Goal: Information Seeking & Learning: Learn about a topic

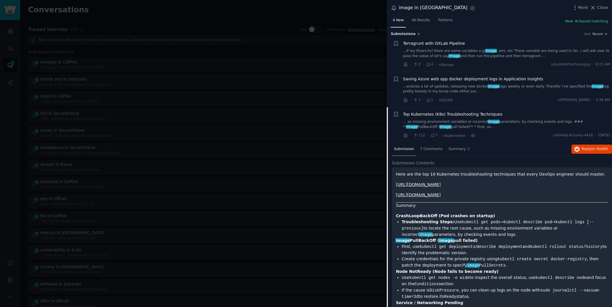
scroll to position [167, 0]
click at [155, 15] on div at bounding box center [306, 153] width 612 height 307
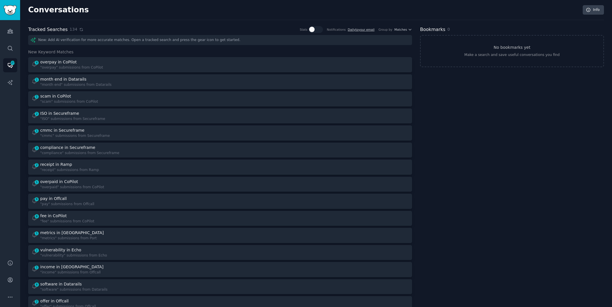
click at [79, 28] on icon at bounding box center [81, 30] width 4 height 4
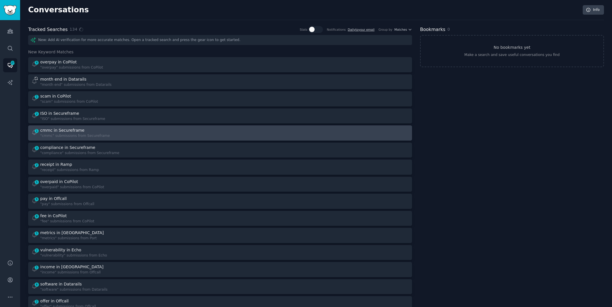
click at [80, 129] on div "cmmc in Secureframe" at bounding box center [62, 131] width 44 height 6
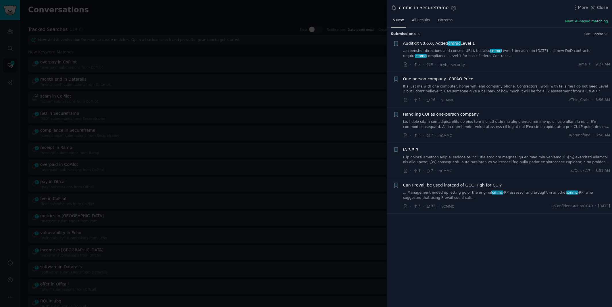
click at [485, 49] on link "...creenshot directions and console URL), but also cmmc Level 1 because on [DAT…" at bounding box center [506, 54] width 207 height 10
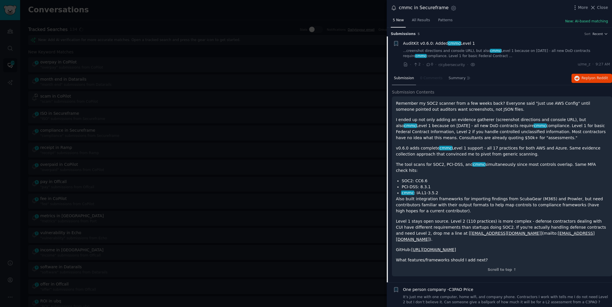
scroll to position [9, 0]
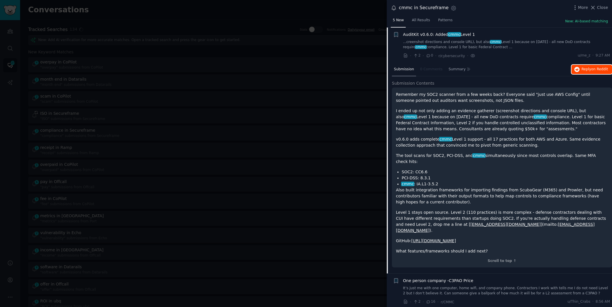
click at [585, 72] on button "Reply on Reddit" at bounding box center [592, 69] width 41 height 9
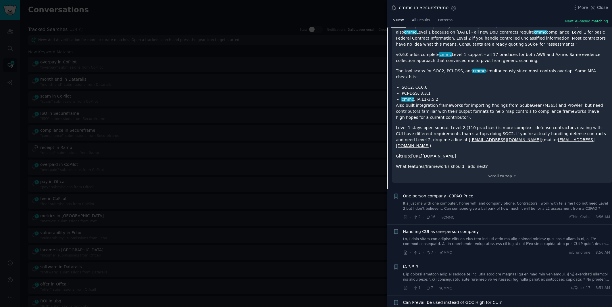
scroll to position [104, 0]
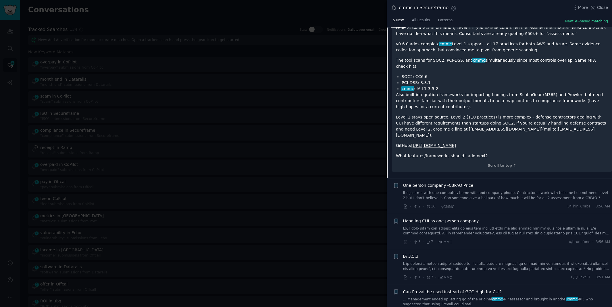
click at [602, 3] on div "cmmc in Secureframe Settings More Close" at bounding box center [499, 8] width 225 height 16
click at [599, 8] on span "Close" at bounding box center [602, 8] width 11 height 6
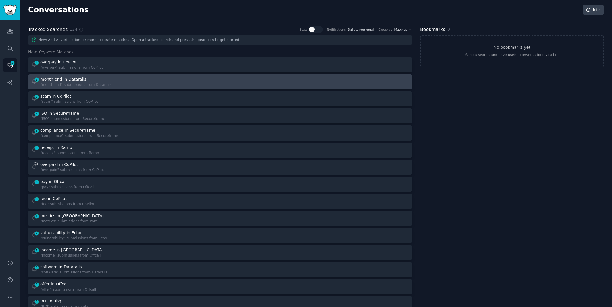
click at [201, 77] on div "1 month end in Datarails "month end" submissions from Datarails" at bounding box center [123, 81] width 185 height 11
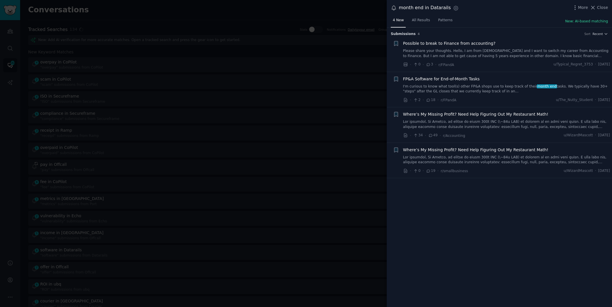
click at [476, 87] on link "I'm curious to know what tool(s) other FP&A shops use to keep track of their mo…" at bounding box center [506, 89] width 207 height 10
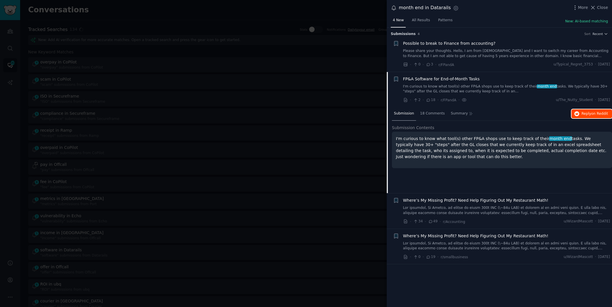
click at [579, 114] on icon "button" at bounding box center [576, 113] width 5 height 5
click at [223, 7] on div at bounding box center [306, 153] width 612 height 307
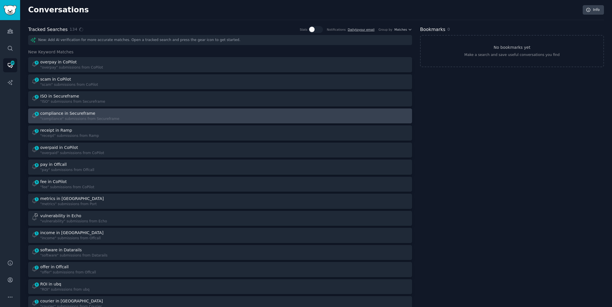
click at [160, 118] on div "6 compliance in Secureframe "compliance" submissions from Secureframe" at bounding box center [123, 116] width 185 height 11
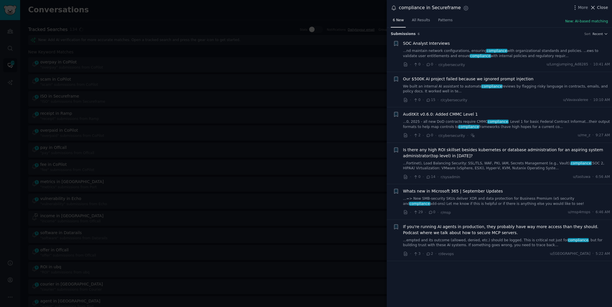
click at [593, 6] on icon at bounding box center [593, 8] width 6 height 6
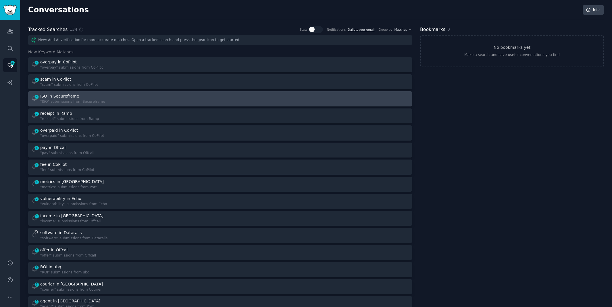
click at [114, 102] on div "4 ISO in Secureframe "ISO" submissions from Secureframe" at bounding box center [123, 98] width 185 height 11
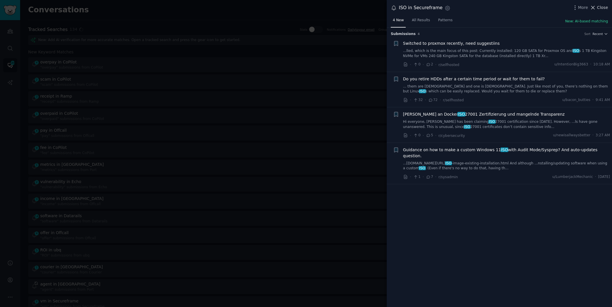
click at [597, 6] on span "Close" at bounding box center [602, 8] width 11 height 6
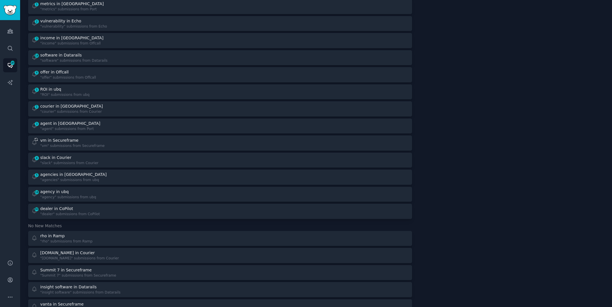
scroll to position [116, 0]
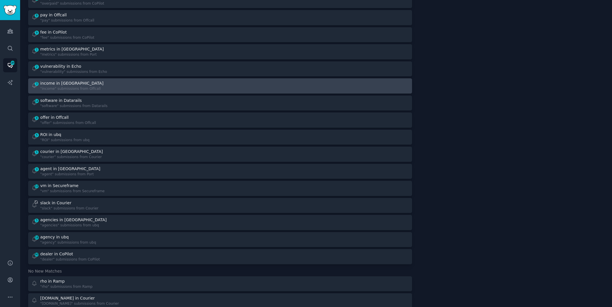
click at [297, 84] on div at bounding box center [316, 85] width 185 height 11
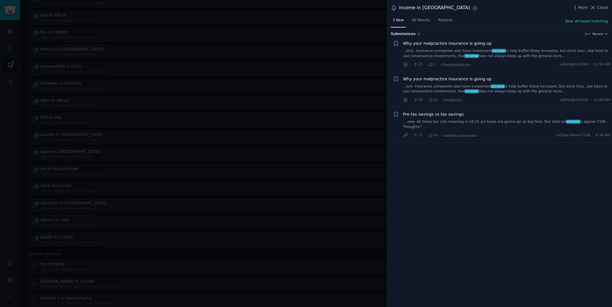
click at [11, 94] on div at bounding box center [306, 153] width 612 height 307
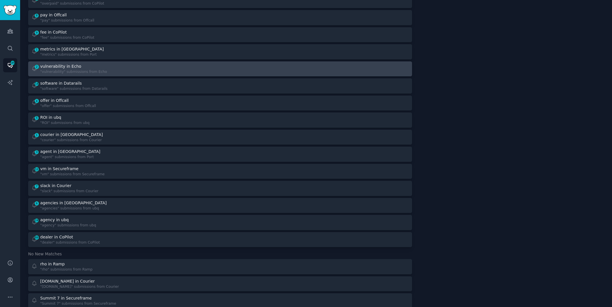
click at [53, 67] on div "vulnerability in Echo" at bounding box center [60, 67] width 41 height 6
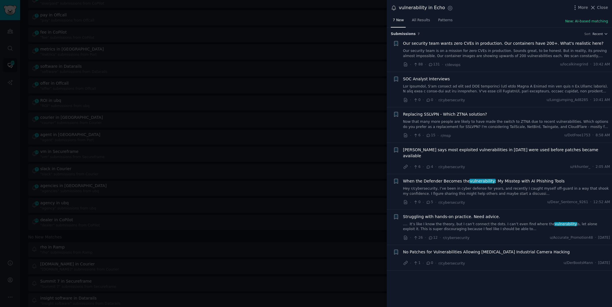
click at [491, 49] on link "Our security team is on a mission for zero CVEs in production. Sounds great, to…" at bounding box center [506, 54] width 207 height 10
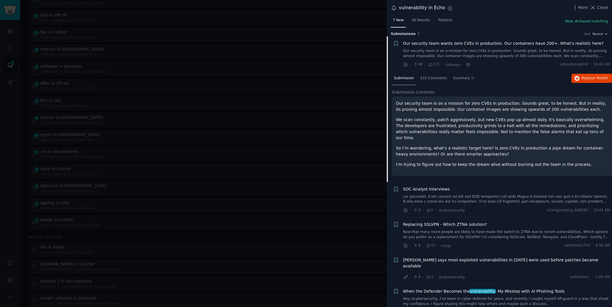
scroll to position [9, 0]
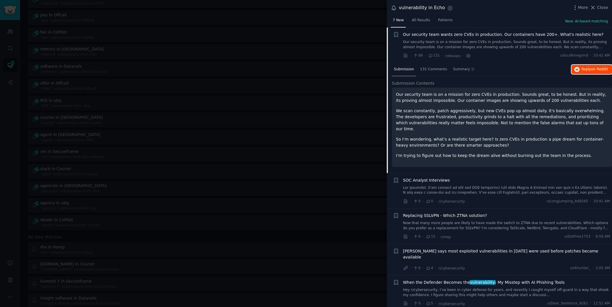
click at [582, 70] on span "Reply on Reddit" at bounding box center [595, 69] width 26 height 5
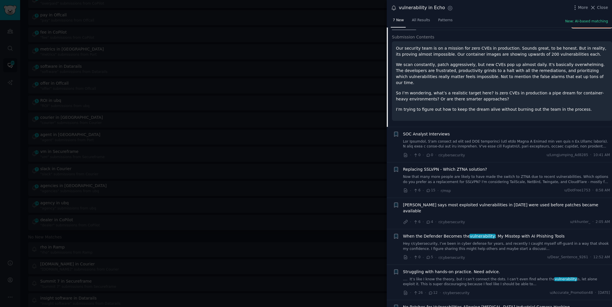
scroll to position [60, 0]
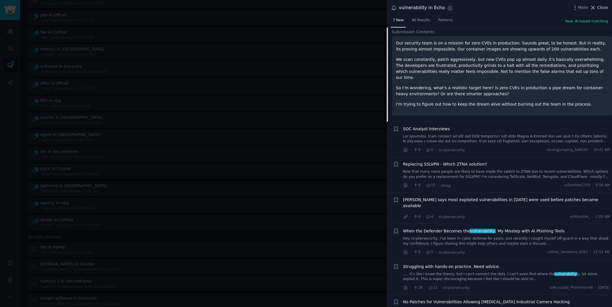
click at [597, 7] on span "Close" at bounding box center [602, 8] width 11 height 6
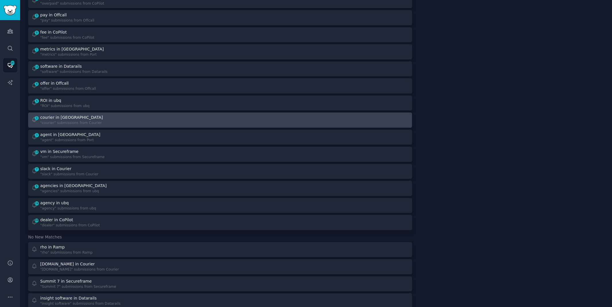
click at [167, 117] on div "1 courier in Courier "courier" submissions from Courier" at bounding box center [123, 120] width 185 height 11
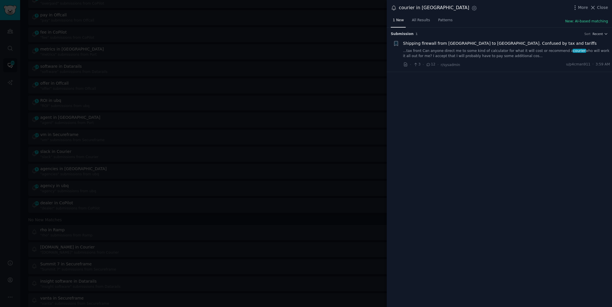
click at [261, 22] on div at bounding box center [306, 153] width 612 height 307
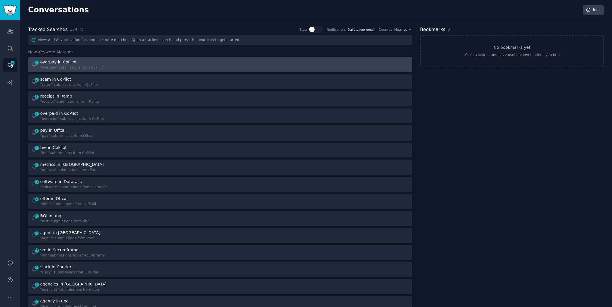
click at [182, 61] on div "4 overpay in CoPilot "overpay" submissions from CoPilot" at bounding box center [123, 64] width 185 height 11
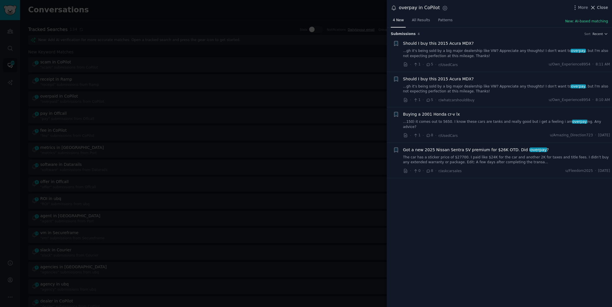
click at [600, 6] on span "Close" at bounding box center [602, 8] width 11 height 6
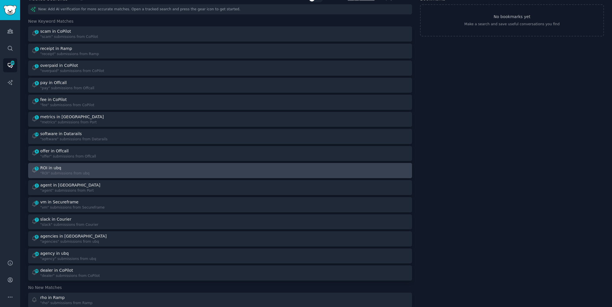
scroll to position [34, 0]
